Goal: Feedback & Contribution: Leave review/rating

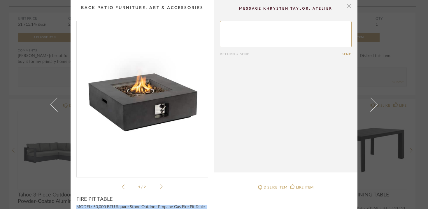
click at [348, 9] on span "button" at bounding box center [349, 6] width 12 height 12
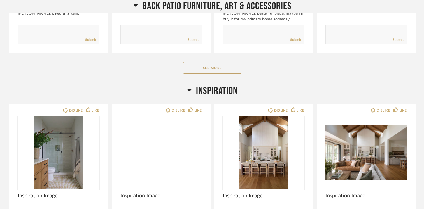
scroll to position [3579, 0]
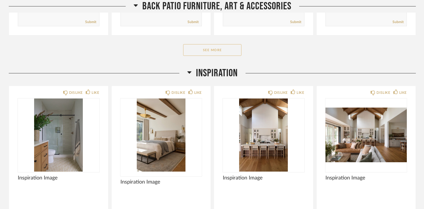
click at [207, 52] on button "See More" at bounding box center [212, 50] width 58 height 12
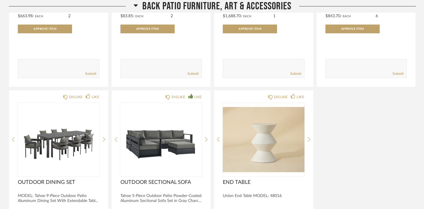
scroll to position [3768, 0]
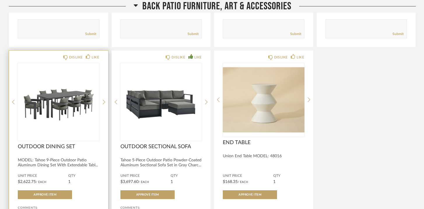
click at [81, 97] on img "0" at bounding box center [59, 99] width 82 height 73
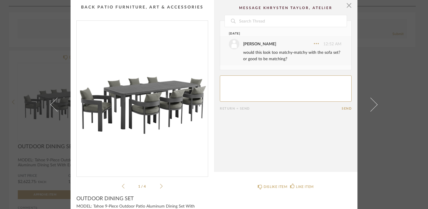
scroll to position [0, 0]
click at [347, 5] on span "button" at bounding box center [349, 6] width 12 height 12
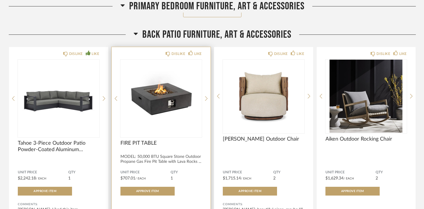
scroll to position [3366, 0]
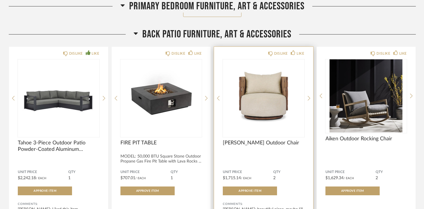
click at [253, 113] on img "0" at bounding box center [264, 95] width 82 height 73
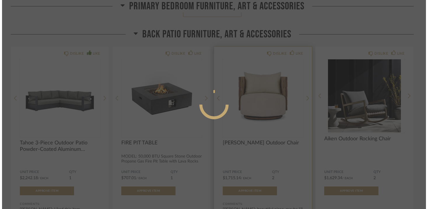
scroll to position [0, 0]
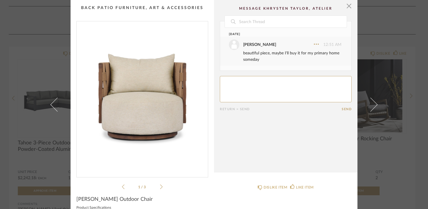
click at [161, 186] on div "1 / 3" at bounding box center [142, 105] width 132 height 169
click at [160, 186] on icon at bounding box center [161, 186] width 3 height 5
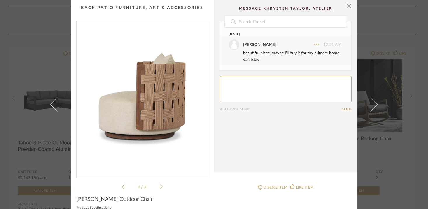
click at [160, 186] on icon at bounding box center [161, 186] width 3 height 5
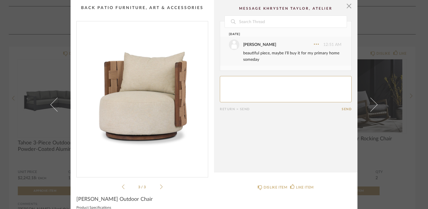
click at [160, 186] on icon at bounding box center [161, 186] width 3 height 5
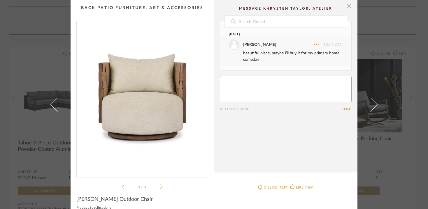
click at [347, 5] on span "button" at bounding box center [349, 6] width 12 height 12
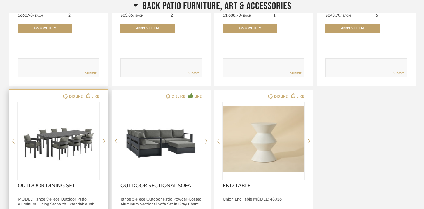
scroll to position [3730, 0]
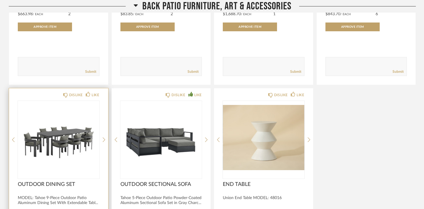
click at [76, 147] on img "0" at bounding box center [59, 137] width 82 height 73
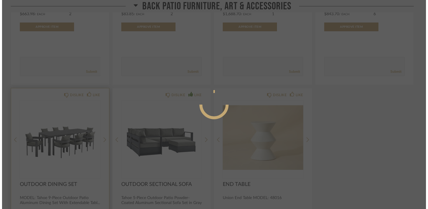
scroll to position [0, 0]
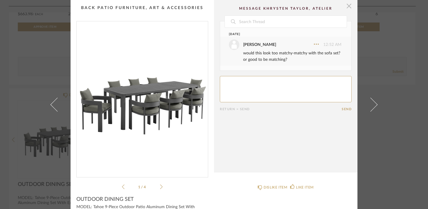
click at [346, 7] on span "button" at bounding box center [349, 6] width 12 height 12
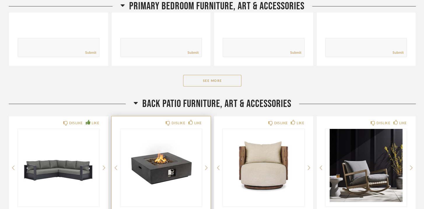
scroll to position [3365, 0]
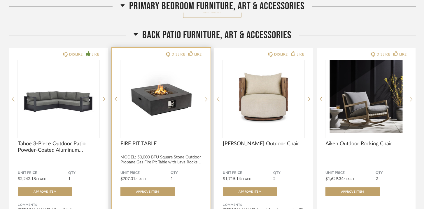
click at [159, 153] on div "FIRE PIT TABLE" at bounding box center [161, 146] width 82 height 13
click at [161, 110] on img "0" at bounding box center [161, 96] width 82 height 73
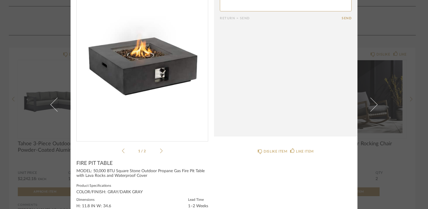
scroll to position [52, 0]
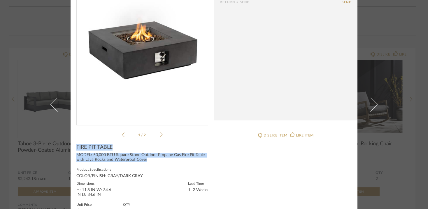
drag, startPoint x: 75, startPoint y: 146, endPoint x: 148, endPoint y: 158, distance: 74.2
click at [148, 158] on div "FIRE PIT TABLE MODEL: 50,000 BTU Square Stone Outdoor Propane Gas Fire Pit Tabl…" at bounding box center [142, 196] width 132 height 104
copy div "FIRE PIT TABLE MODEL: 50,000 BTU Square Stone Outdoor Propane Gas Fire Pit Tabl…"
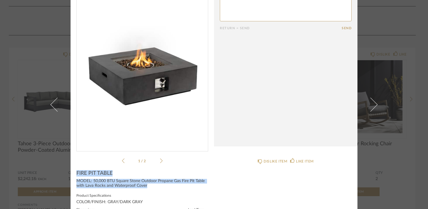
scroll to position [0, 0]
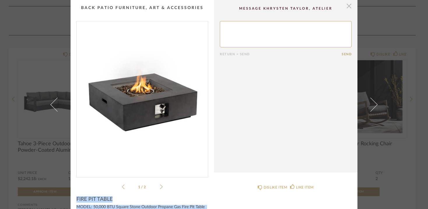
click at [345, 9] on span "button" at bounding box center [349, 6] width 12 height 12
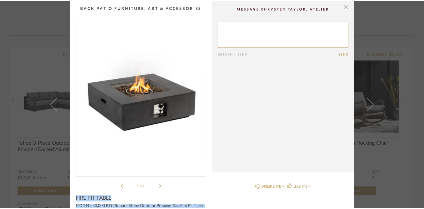
scroll to position [3365, 0]
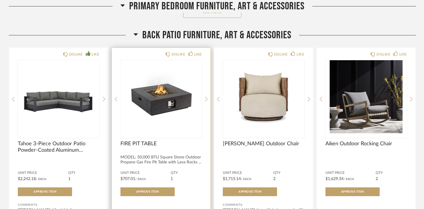
click at [142, 146] on span "FIRE PIT TABLE" at bounding box center [161, 143] width 82 height 6
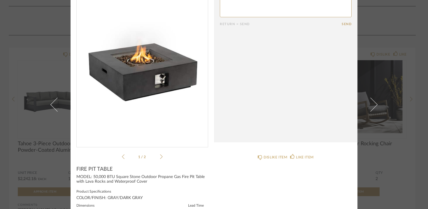
scroll to position [0, 0]
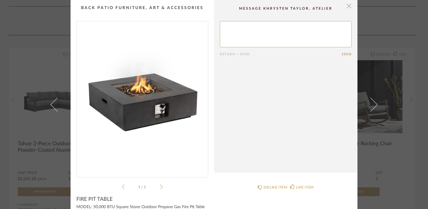
click at [346, 8] on span "button" at bounding box center [349, 6] width 12 height 12
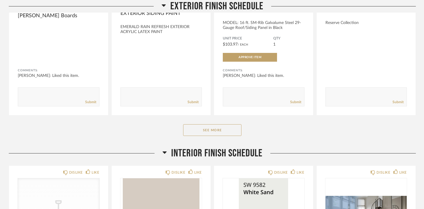
scroll to position [197, 0]
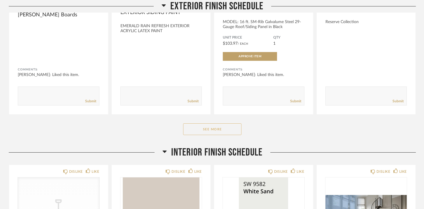
click at [216, 125] on button "See More" at bounding box center [212, 129] width 58 height 12
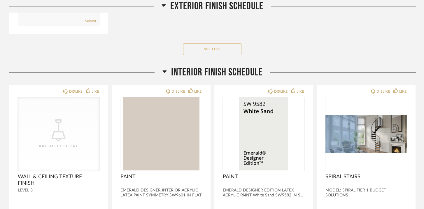
scroll to position [470, 0]
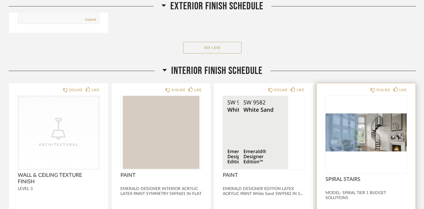
click at [0, 0] on img at bounding box center [0, 0] width 0 height 0
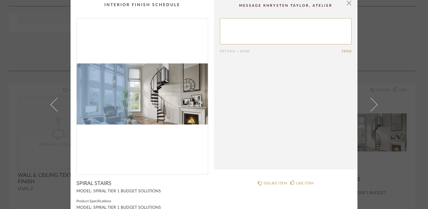
scroll to position [0, 0]
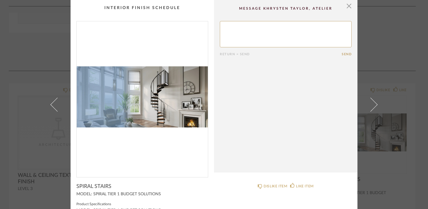
click at [274, 32] on textarea at bounding box center [286, 34] width 132 height 26
click at [348, 6] on span "button" at bounding box center [349, 6] width 12 height 12
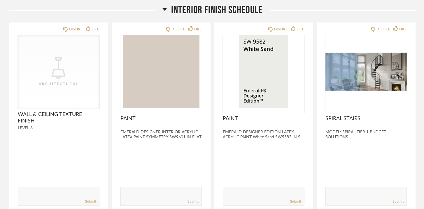
scroll to position [539, 0]
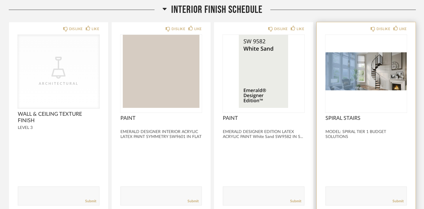
click at [384, 69] on img "0" at bounding box center [367, 71] width 82 height 73
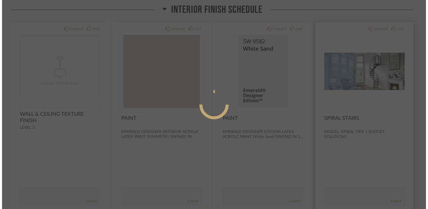
scroll to position [0, 0]
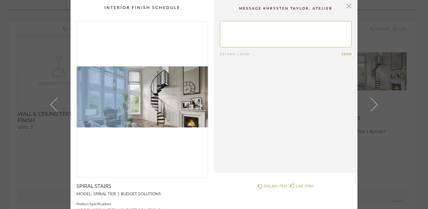
click at [241, 26] on textarea at bounding box center [286, 34] width 132 height 26
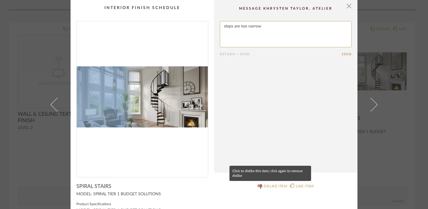
type textarea "steps are too narrow"
click at [272, 184] on div "DISLIKE ITEM" at bounding box center [276, 186] width 24 height 6
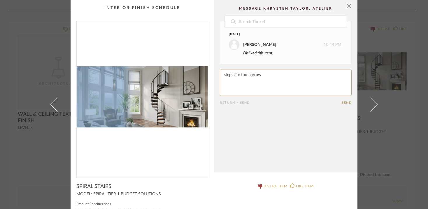
click at [343, 103] on button "Send" at bounding box center [347, 103] width 10 height 4
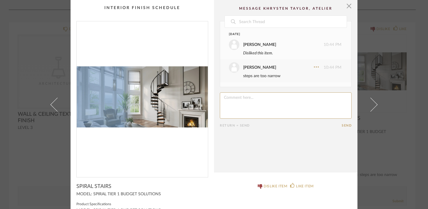
click at [309, 99] on textarea at bounding box center [286, 105] width 132 height 26
type textarea "looks too small"
click at [348, 124] on button "Send" at bounding box center [347, 125] width 10 height 4
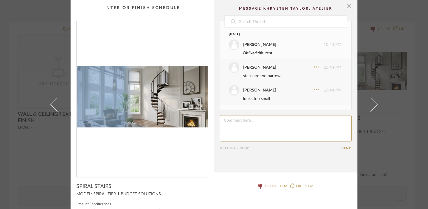
click at [348, 7] on span "button" at bounding box center [349, 6] width 12 height 12
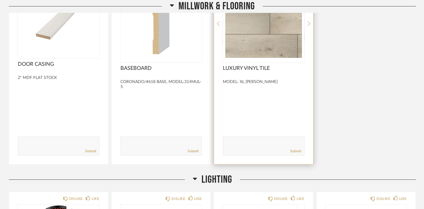
scroll to position [742, 0]
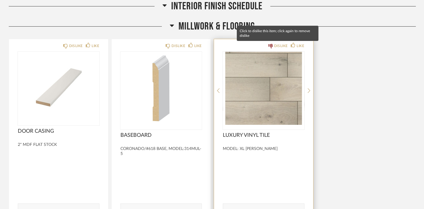
click at [277, 47] on div "DISLIKE" at bounding box center [281, 46] width 14 height 6
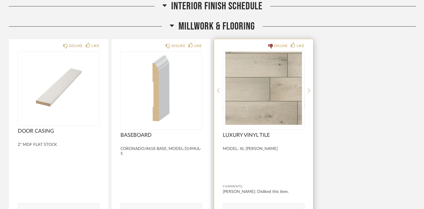
scroll to position [767, 0]
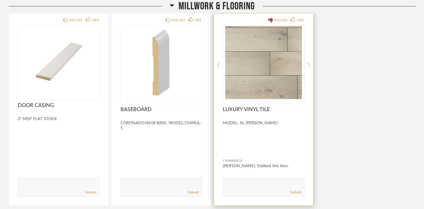
click at [263, 185] on textarea at bounding box center [263, 184] width 81 height 8
type textarea "are we using tile or LVP for the flooring?"
click at [299, 193] on link "Submit" at bounding box center [295, 192] width 11 height 5
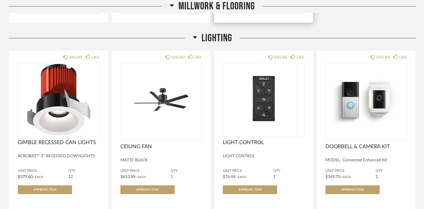
scroll to position [963, 0]
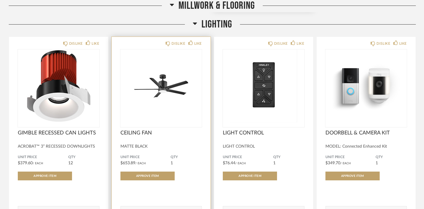
click at [162, 108] on img "0" at bounding box center [161, 85] width 82 height 73
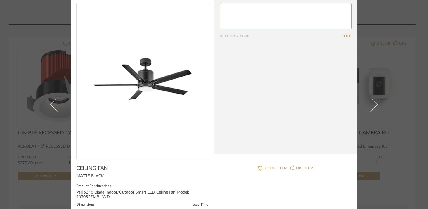
scroll to position [0, 0]
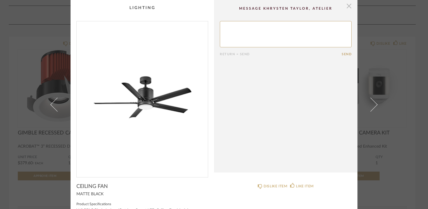
click at [346, 5] on span "button" at bounding box center [349, 6] width 12 height 12
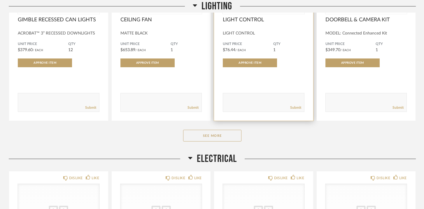
scroll to position [1112, 0]
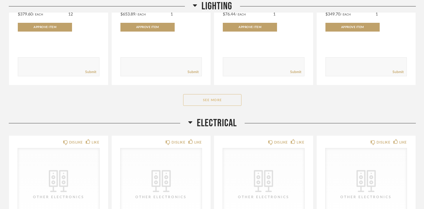
click at [231, 98] on button "See More" at bounding box center [212, 100] width 58 height 12
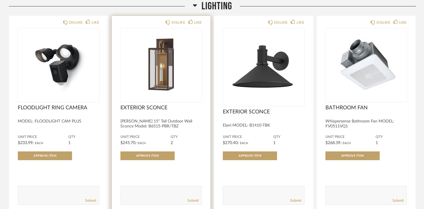
scroll to position [1185, 0]
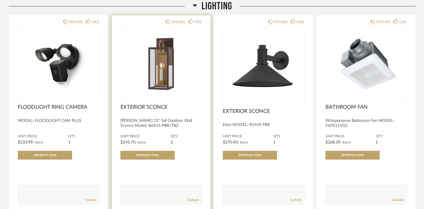
click at [160, 190] on textarea at bounding box center [161, 192] width 81 height 8
drag, startPoint x: 188, startPoint y: 190, endPoint x: 120, endPoint y: 187, distance: 68.9
click at [120, 187] on div "DISLIKE LIKE EXTERIOR SCONCE [PERSON_NAME] 15" Tall Outdoor Wall Sconce Model: …" at bounding box center [161, 113] width 99 height 197
click at [188, 193] on textarea at bounding box center [161, 192] width 81 height 8
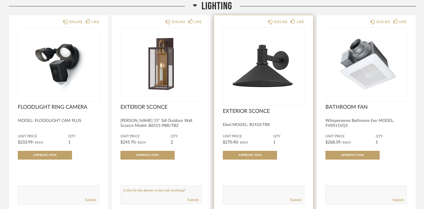
type textarea "is this for the dormer or the roof overhang?"
click at [247, 193] on textarea at bounding box center [263, 192] width 81 height 8
paste textarea "is this for the dormer or the roof overhang?"
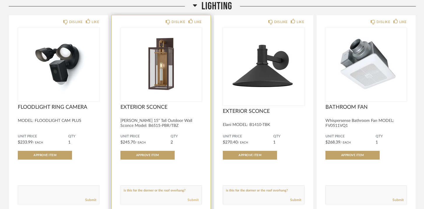
type textarea "is this for the dormer or the roof overhang?"
click at [191, 202] on link "Submit" at bounding box center [193, 199] width 11 height 5
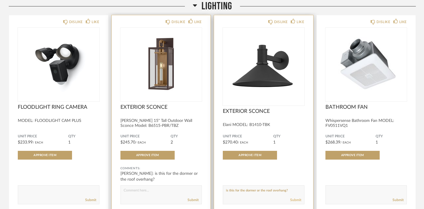
click at [295, 201] on link "Submit" at bounding box center [295, 199] width 11 height 5
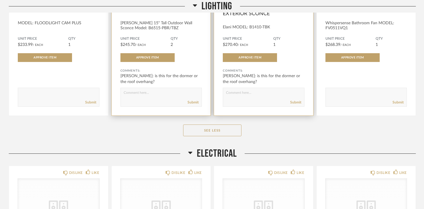
scroll to position [1322, 0]
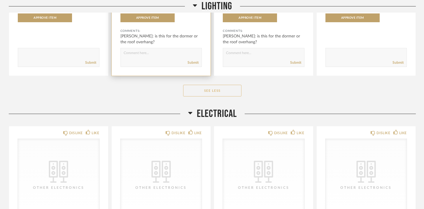
click at [221, 90] on button "See Less" at bounding box center [212, 91] width 58 height 12
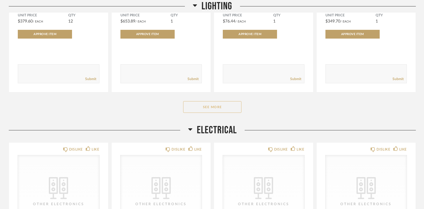
scroll to position [1114, 0]
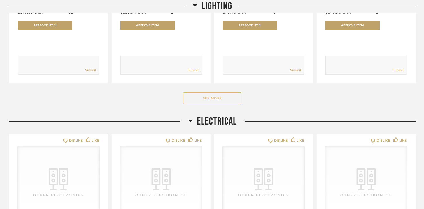
click at [219, 96] on button "See More" at bounding box center [212, 98] width 58 height 12
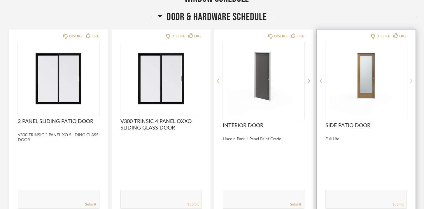
scroll to position [1868, 0]
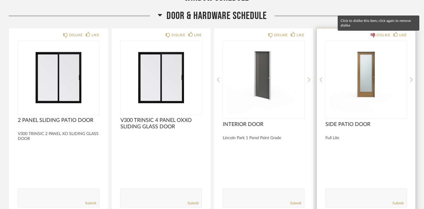
click at [385, 36] on div "DISLIKE" at bounding box center [384, 35] width 14 height 6
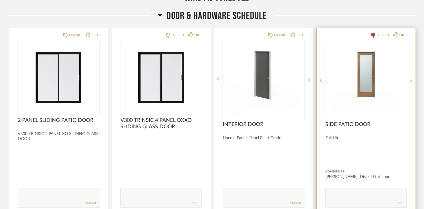
scroll to position [1915, 0]
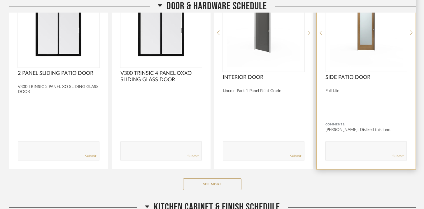
click at [365, 149] on textarea at bounding box center [366, 148] width 81 height 8
type textarea "like the partial frosted glass component, but not the extent/size of the glass …"
click at [403, 156] on link "Submit" at bounding box center [398, 155] width 11 height 5
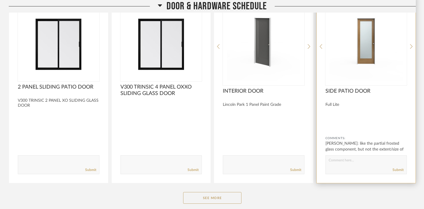
scroll to position [1959, 0]
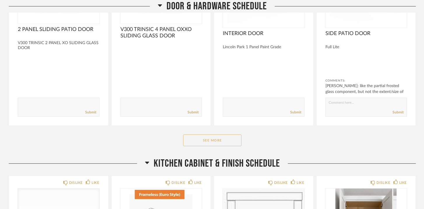
click at [225, 142] on button "See More" at bounding box center [212, 140] width 58 height 12
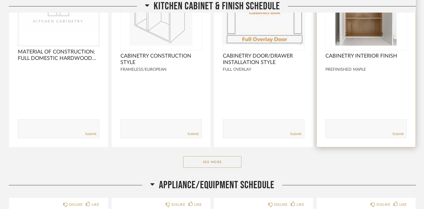
scroll to position [2383, 0]
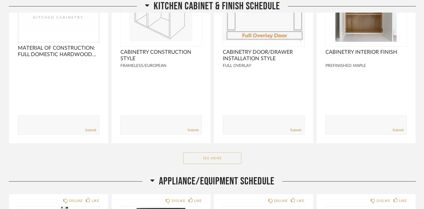
click at [210, 163] on button "See More" at bounding box center [212, 158] width 58 height 12
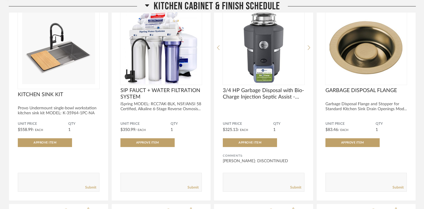
scroll to position [2737, 0]
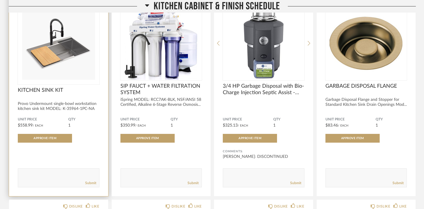
click at [55, 173] on textarea at bounding box center [58, 175] width 81 height 8
type textarea "w"
type textarea "anticipate wear/tear on the cutting board/drying rack, would it be hassle to re…"
click at [87, 185] on link "Submit" at bounding box center [90, 182] width 11 height 5
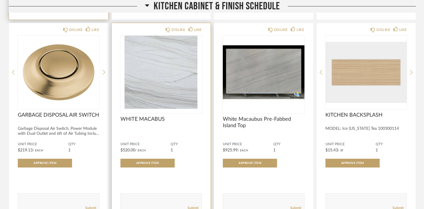
scroll to position [2913, 0]
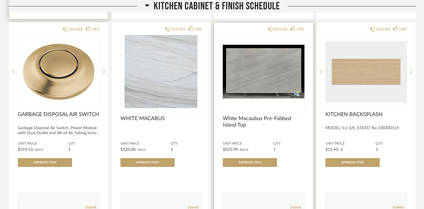
click at [241, 75] on img "0" at bounding box center [264, 71] width 82 height 73
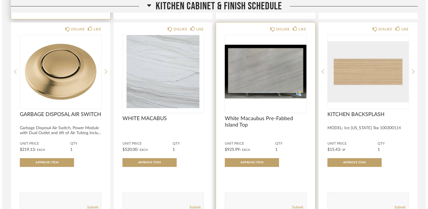
scroll to position [0, 0]
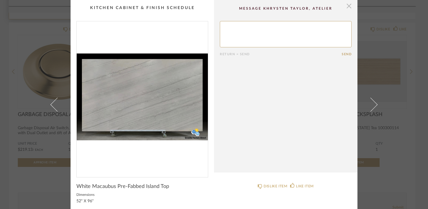
click at [348, 5] on span "button" at bounding box center [349, 6] width 12 height 12
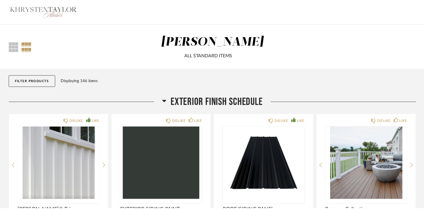
scroll to position [2913, 0]
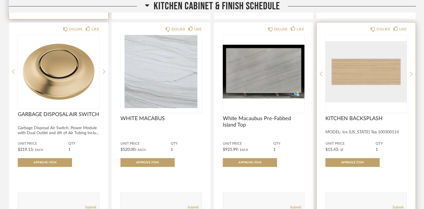
click at [374, 79] on img "0" at bounding box center [367, 71] width 82 height 73
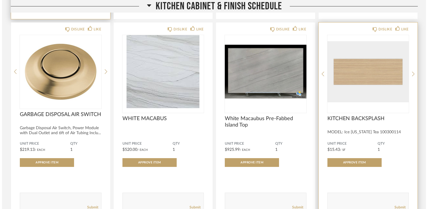
scroll to position [0, 0]
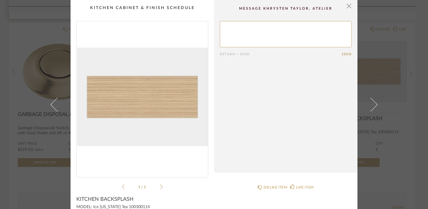
click at [160, 186] on icon at bounding box center [161, 186] width 3 height 5
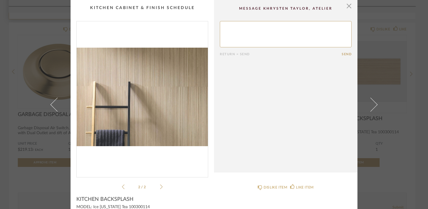
click at [259, 41] on textarea at bounding box center [286, 34] width 132 height 26
type textarea "how far up the wall would the backsplash go? are these tiles?"
click at [343, 55] on button "Send" at bounding box center [347, 54] width 10 height 4
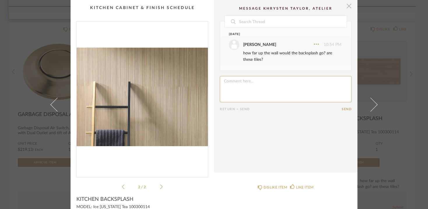
click at [347, 9] on span "button" at bounding box center [349, 6] width 12 height 12
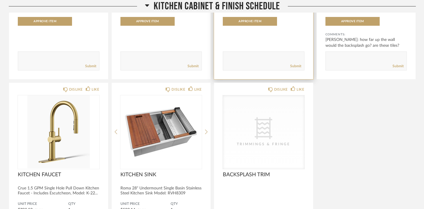
scroll to position [3086, 0]
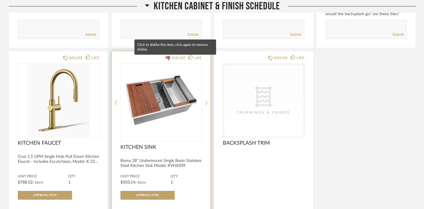
click at [180, 59] on div "DISLIKE" at bounding box center [179, 58] width 14 height 6
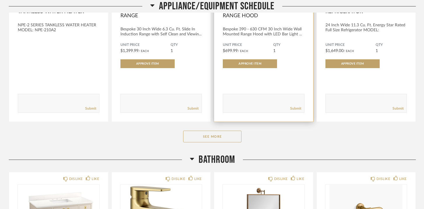
scroll to position [3473, 0]
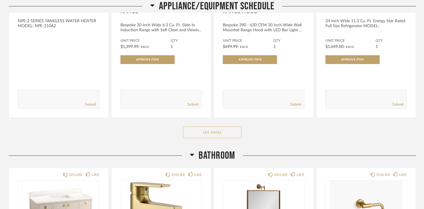
click at [226, 137] on button "See More" at bounding box center [212, 132] width 58 height 12
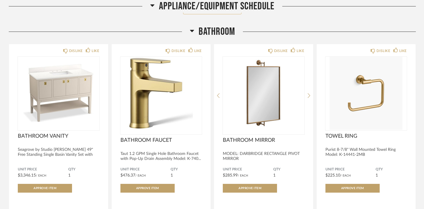
scroll to position [3803, 0]
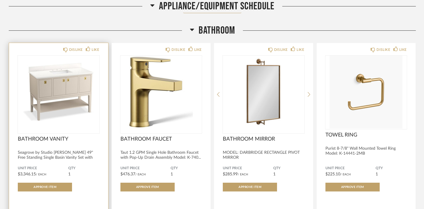
click at [67, 99] on img "0" at bounding box center [59, 91] width 82 height 73
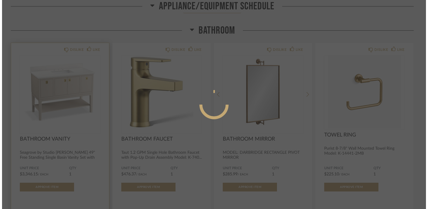
scroll to position [0, 0]
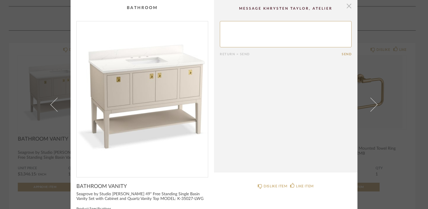
click at [345, 7] on span "button" at bounding box center [349, 6] width 12 height 12
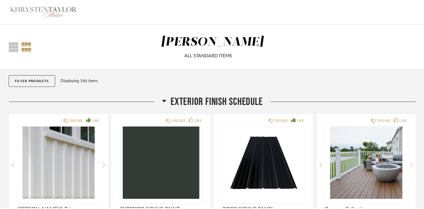
scroll to position [3803, 0]
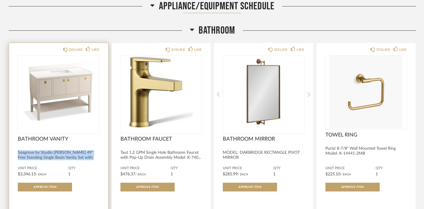
drag, startPoint x: 18, startPoint y: 155, endPoint x: 103, endPoint y: 161, distance: 85.1
click at [103, 161] on div "DISLIKE LIKE BATHROOM VANITY Seagrove by Studio [PERSON_NAME] 49" Free Standing…" at bounding box center [58, 144] width 99 height 202
click at [73, 81] on img "0" at bounding box center [59, 91] width 82 height 73
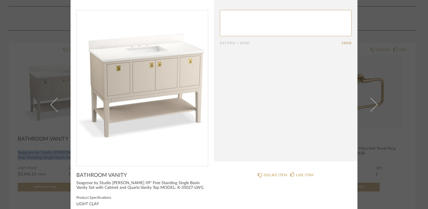
scroll to position [12, 0]
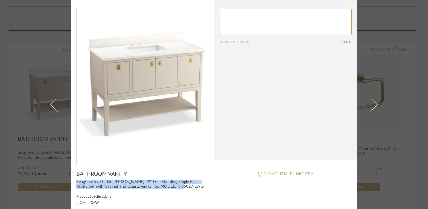
drag, startPoint x: 74, startPoint y: 183, endPoint x: 182, endPoint y: 187, distance: 107.7
click at [182, 187] on div "Seagrove by Studio [PERSON_NAME] 49" Free Standing Single Basin Vanity Set with…" at bounding box center [142, 183] width 132 height 9
copy div "Seagrove by Studio [PERSON_NAME] 49" Free Standing Single Basin Vanity Set with…"
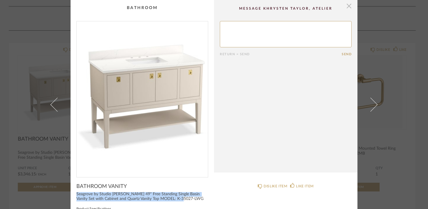
click at [348, 7] on span "button" at bounding box center [349, 6] width 12 height 12
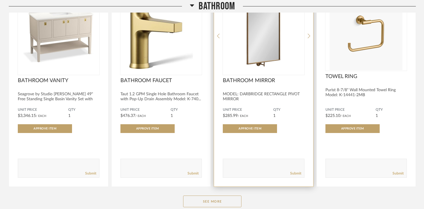
scroll to position [3927, 0]
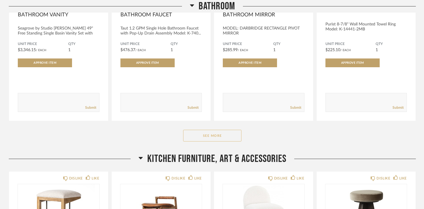
click at [226, 139] on button "See More" at bounding box center [212, 136] width 58 height 12
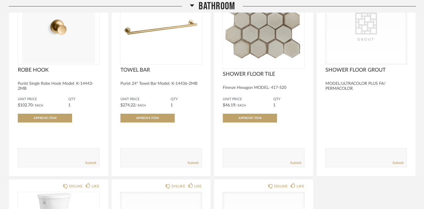
scroll to position [4078, 0]
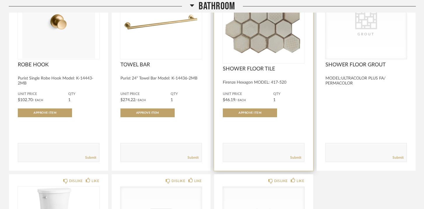
click at [250, 45] on img "0" at bounding box center [264, 21] width 82 height 73
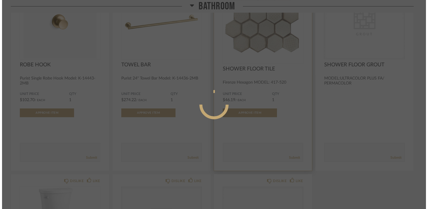
scroll to position [0, 0]
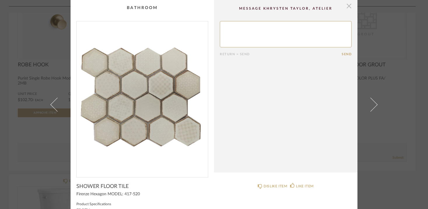
click at [347, 5] on span "button" at bounding box center [349, 6] width 12 height 12
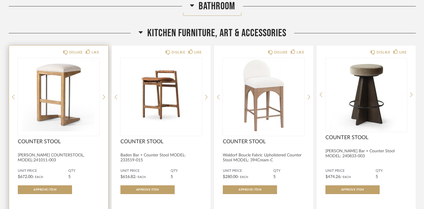
scroll to position [4459, 0]
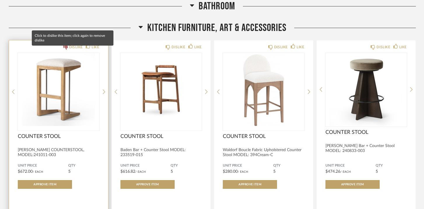
click at [73, 50] on div "DISLIKE" at bounding box center [76, 47] width 14 height 6
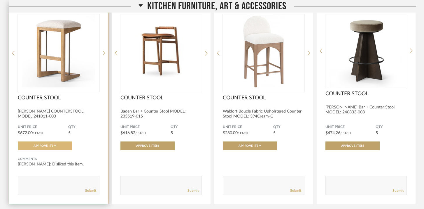
scroll to position [4501, 0]
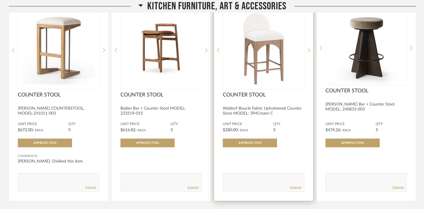
click at [241, 81] on img "0" at bounding box center [264, 47] width 82 height 73
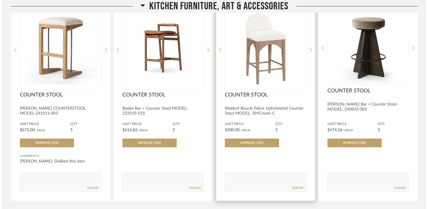
scroll to position [0, 0]
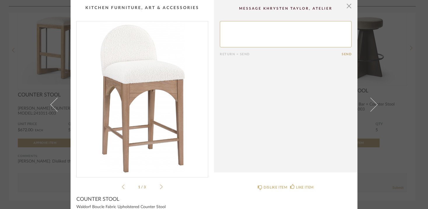
click at [160, 185] on icon at bounding box center [161, 186] width 3 height 5
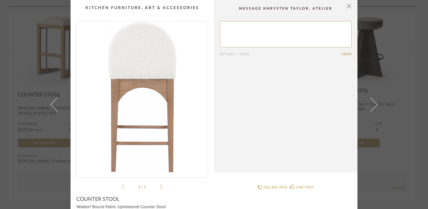
click at [160, 185] on icon at bounding box center [161, 186] width 3 height 5
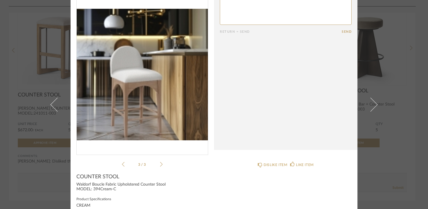
scroll to position [27, 0]
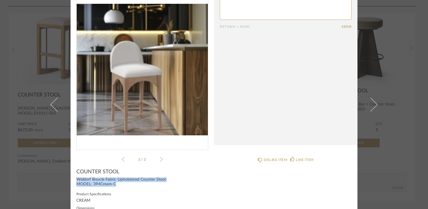
drag, startPoint x: 74, startPoint y: 180, endPoint x: 118, endPoint y: 185, distance: 44.4
click at [118, 185] on div "Waldorf Boucle Fabric Upholstered Counter Stool MODEL: 394Cream-C" at bounding box center [142, 181] width 132 height 9
copy div "Waldorf Boucle Fabric Upholstered Counter Stool MODEL: 394Cream-C"
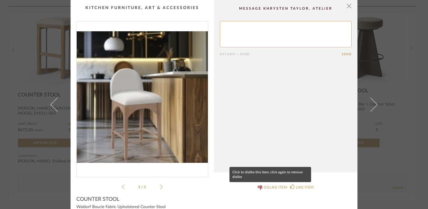
click at [272, 188] on div "DISLIKE ITEM" at bounding box center [276, 187] width 24 height 6
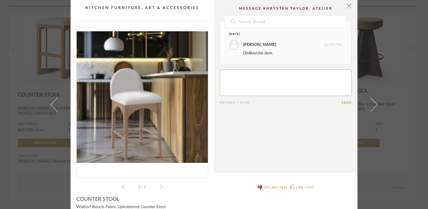
click at [253, 77] on textarea at bounding box center [286, 82] width 132 height 26
type textarea "like style, but worry about how easy to clean given the color and texture"
click at [343, 104] on button "Send" at bounding box center [347, 103] width 10 height 4
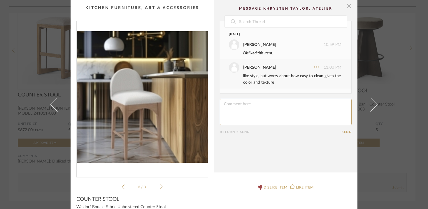
click at [346, 8] on span "button" at bounding box center [349, 6] width 12 height 12
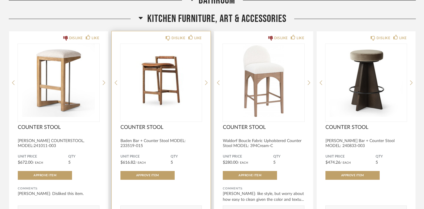
scroll to position [4468, 0]
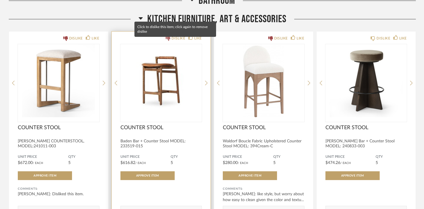
click at [176, 41] on div "DISLIKE" at bounding box center [179, 38] width 14 height 6
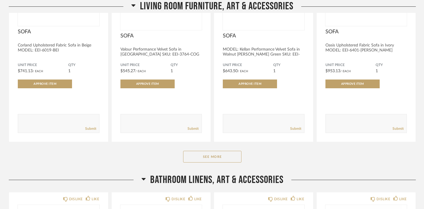
scroll to position [4812, 0]
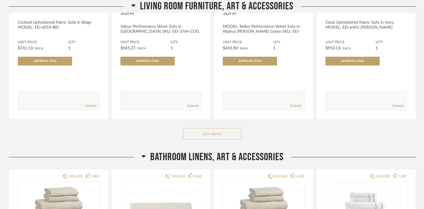
click at [216, 139] on button "See More" at bounding box center [212, 134] width 58 height 12
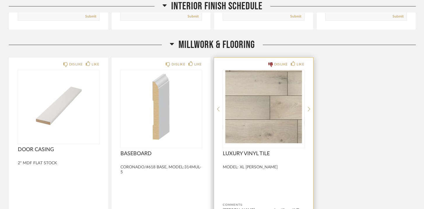
scroll to position [721, 0]
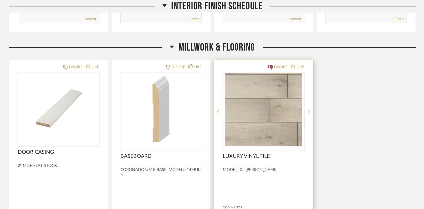
click at [267, 102] on img "0" at bounding box center [264, 109] width 82 height 73
